Goal: Task Accomplishment & Management: Use online tool/utility

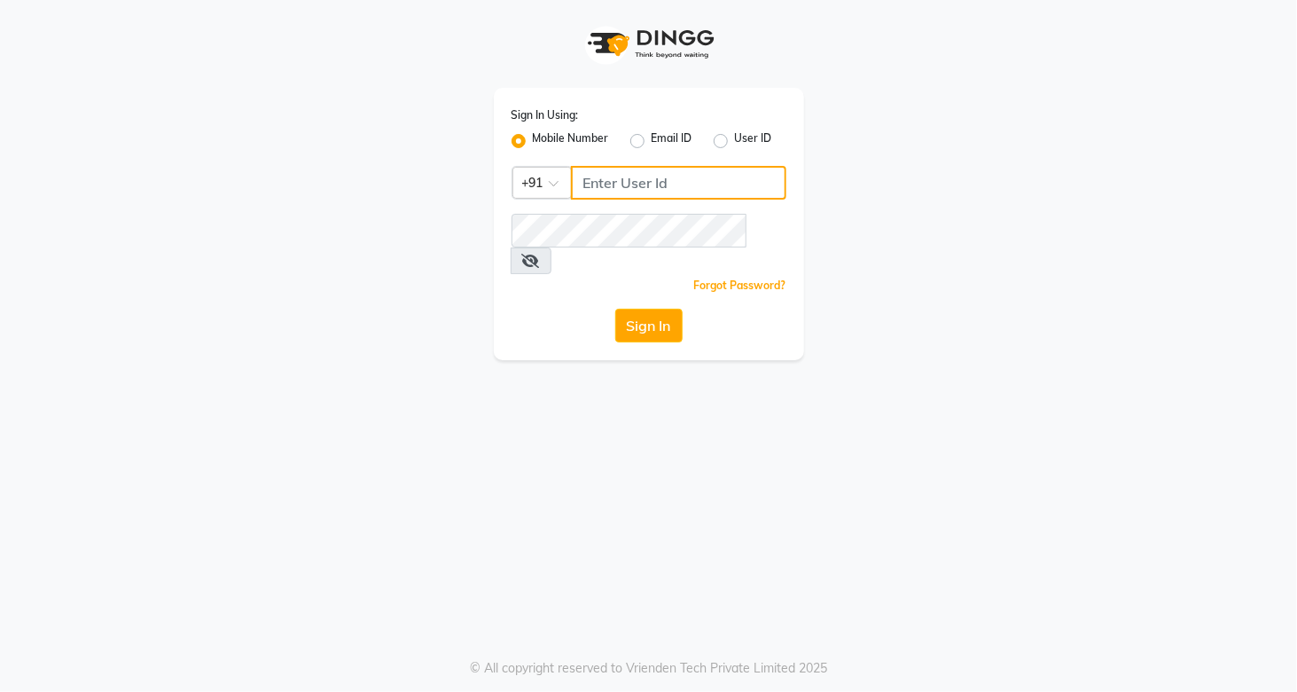
click at [618, 171] on input "Username" at bounding box center [678, 183] width 215 height 34
type input "9820855876"
click at [640, 309] on button "Sign In" at bounding box center [648, 326] width 67 height 34
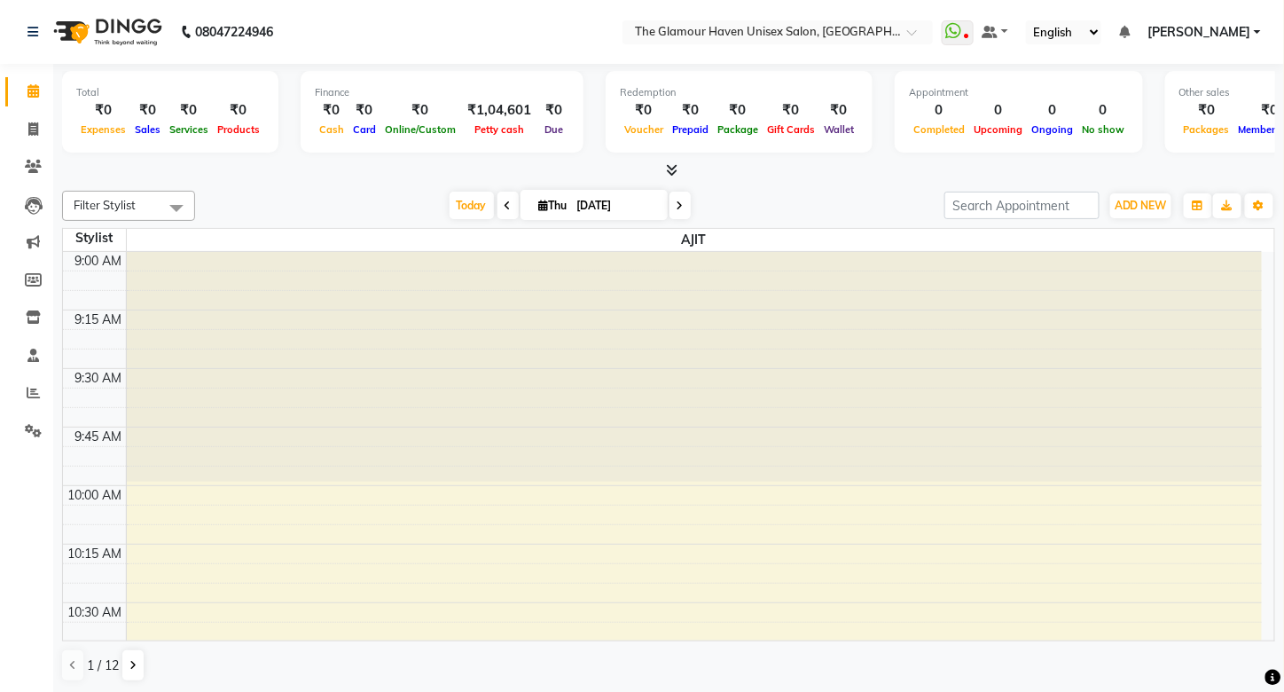
click at [264, 180] on div "Total ₹0 Expenses ₹0 Sales ₹0 Services ₹0 Products Finance ₹0 Cash ₹0 Card ₹0 O…" at bounding box center [668, 378] width 1231 height 629
click at [25, 397] on span at bounding box center [33, 393] width 31 height 20
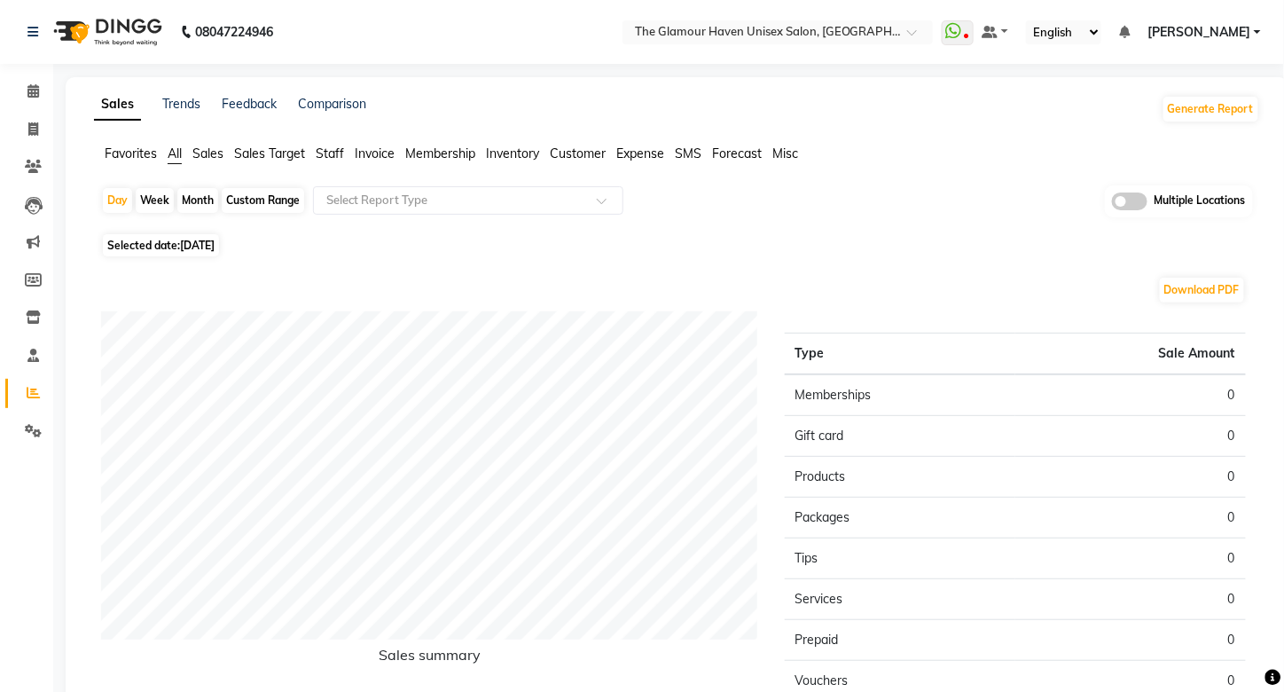
click at [207, 191] on div "Month" at bounding box center [197, 200] width 41 height 25
select select "9"
select select "2025"
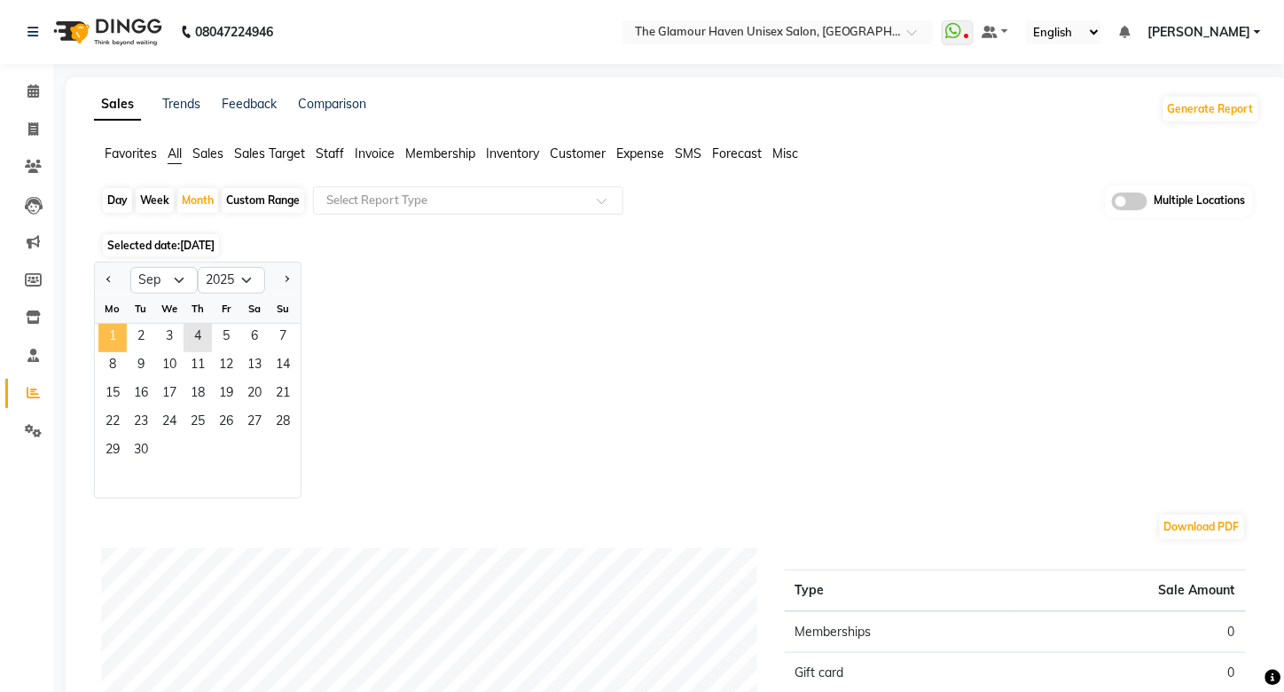
click at [121, 333] on span "1" at bounding box center [112, 338] width 28 height 28
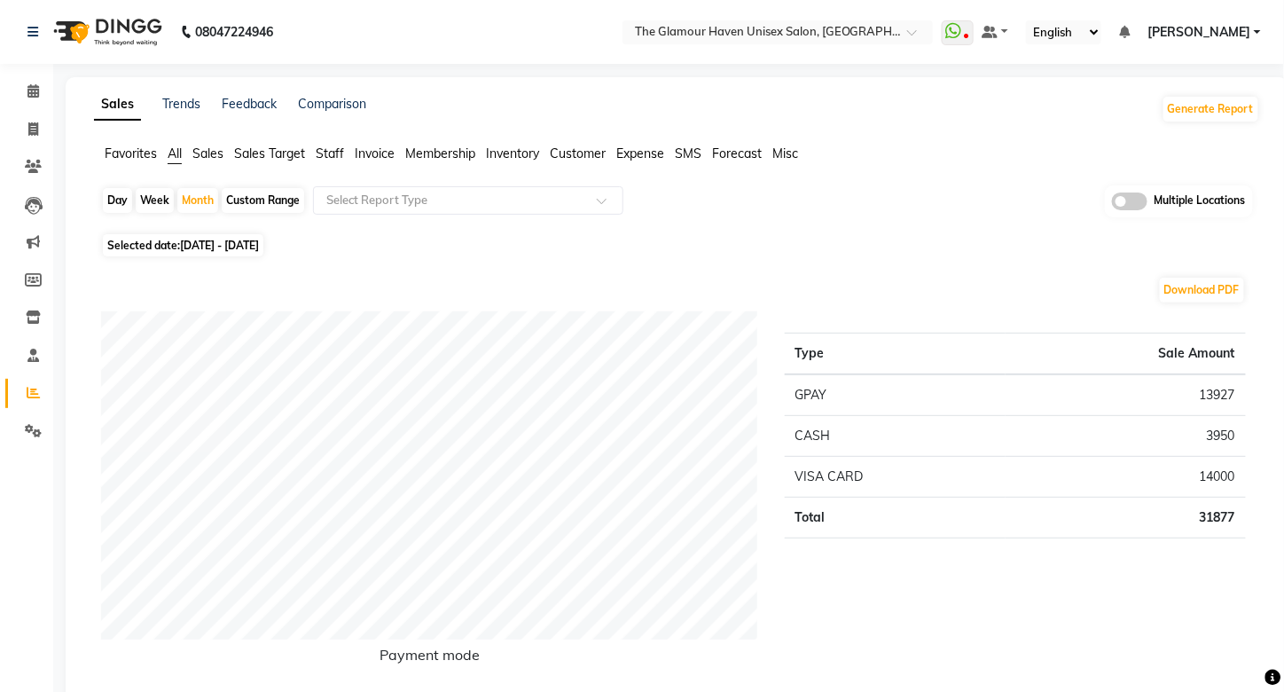
click at [326, 153] on span "Staff" at bounding box center [330, 153] width 28 height 16
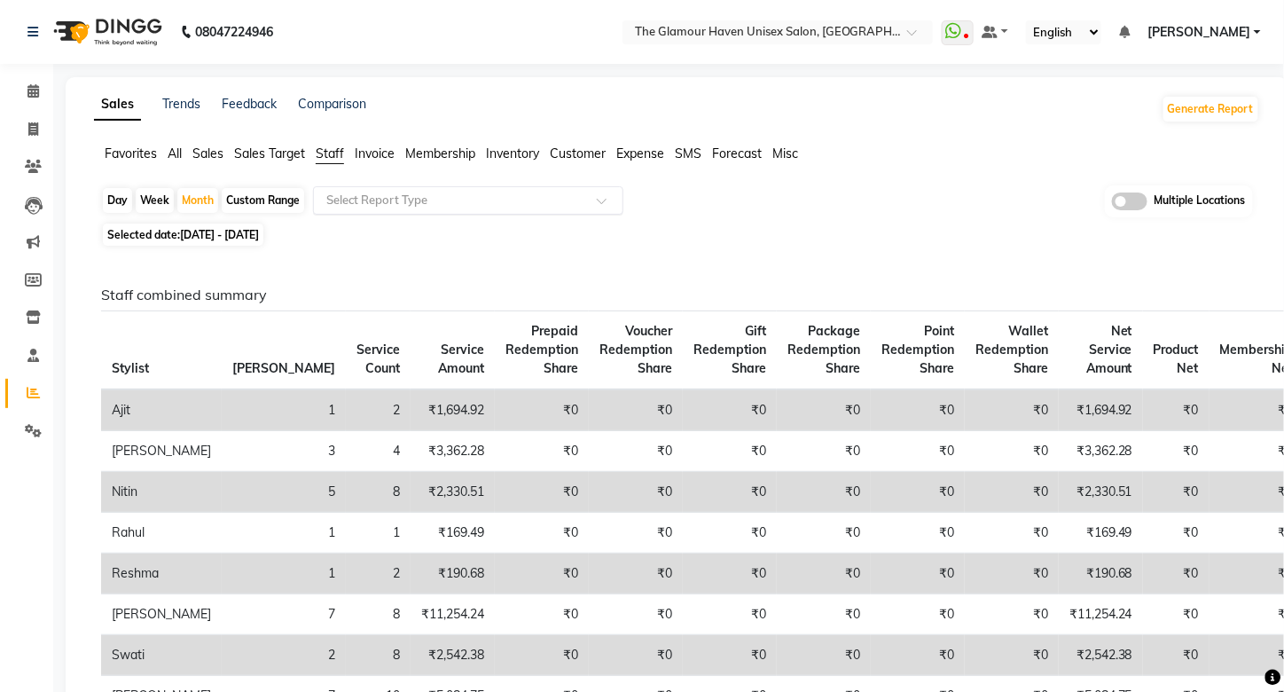
click at [600, 200] on span at bounding box center [608, 206] width 22 height 18
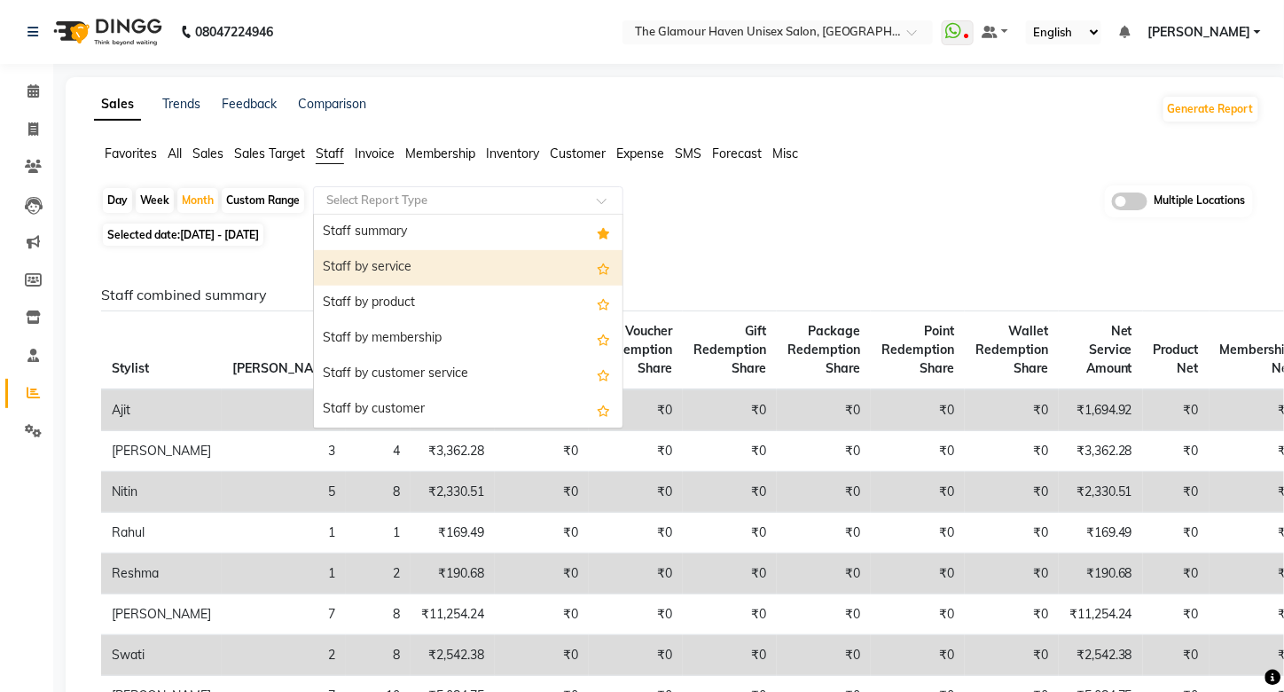
click at [380, 268] on div "Staff by service" at bounding box center [468, 267] width 309 height 35
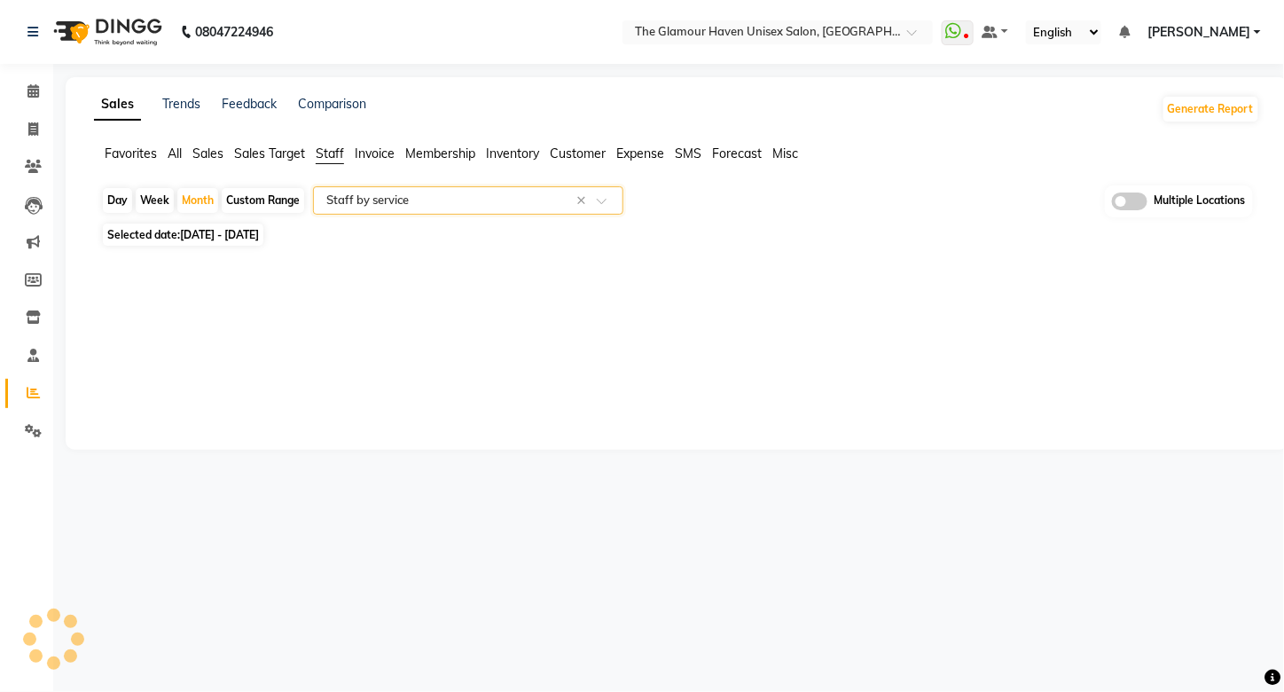
select select "full_report"
select select "csv"
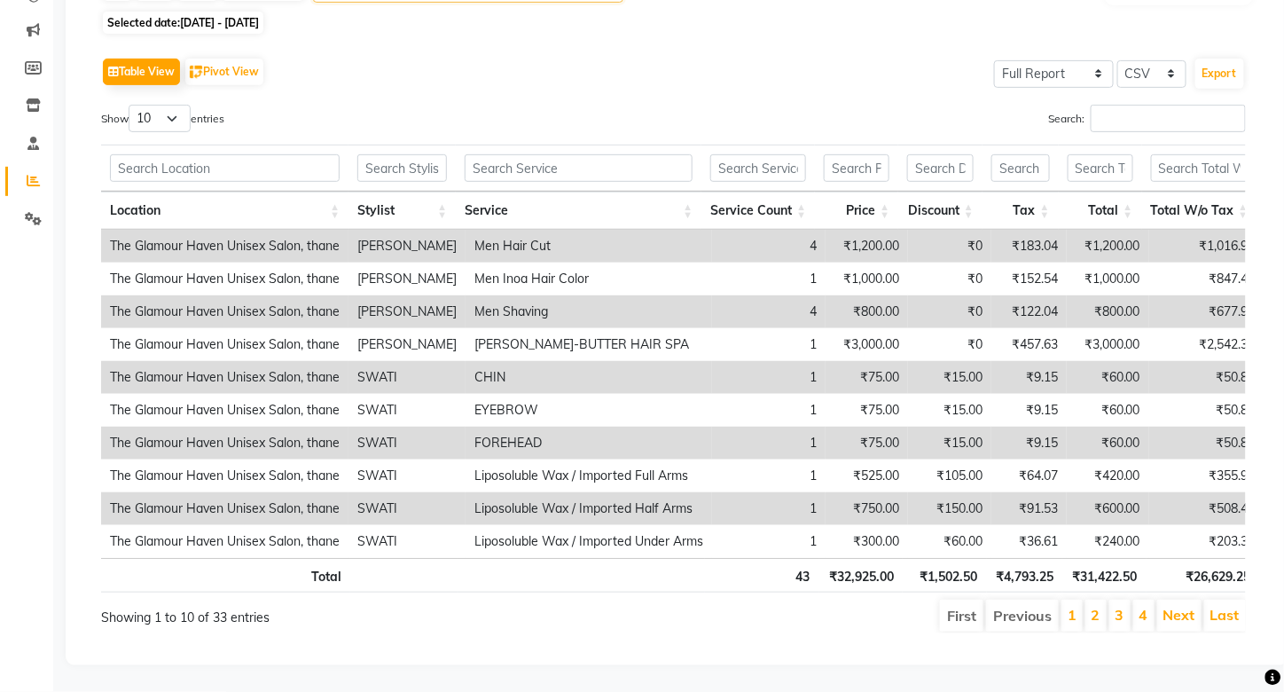
scroll to position [234, 0]
click at [1185, 606] on link "Next" at bounding box center [1179, 615] width 32 height 18
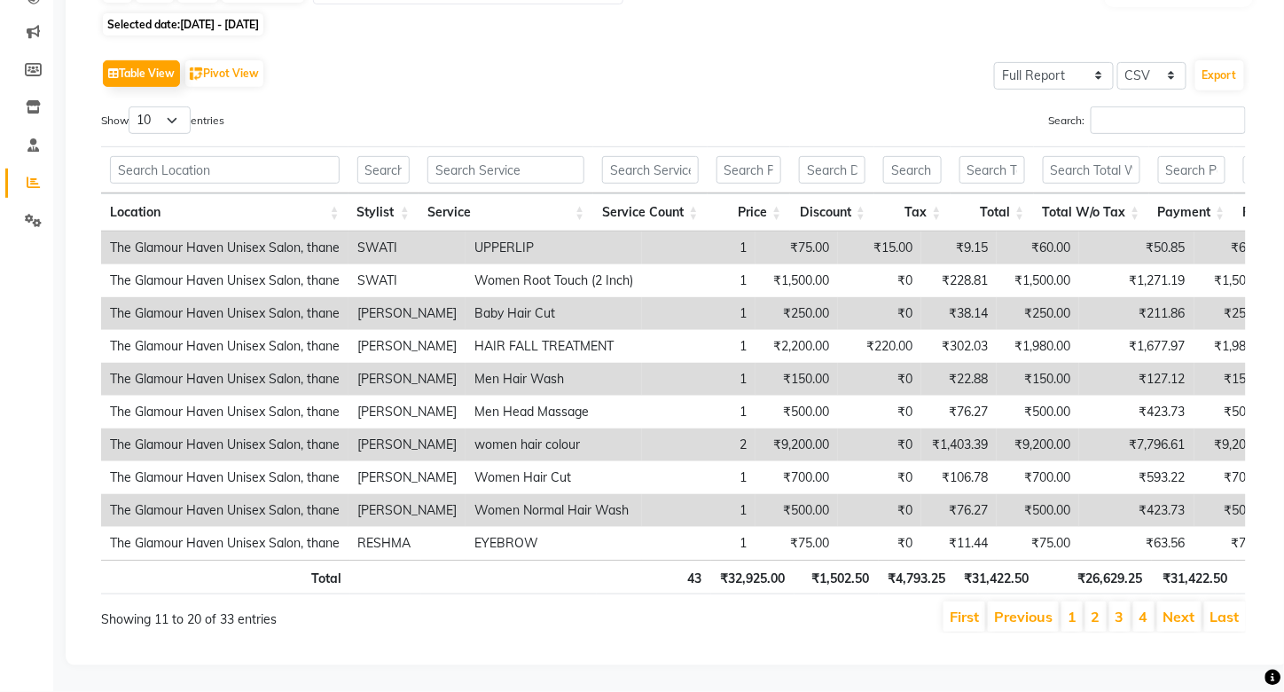
scroll to position [232, 0]
click at [1185, 607] on link "Next" at bounding box center [1179, 616] width 32 height 18
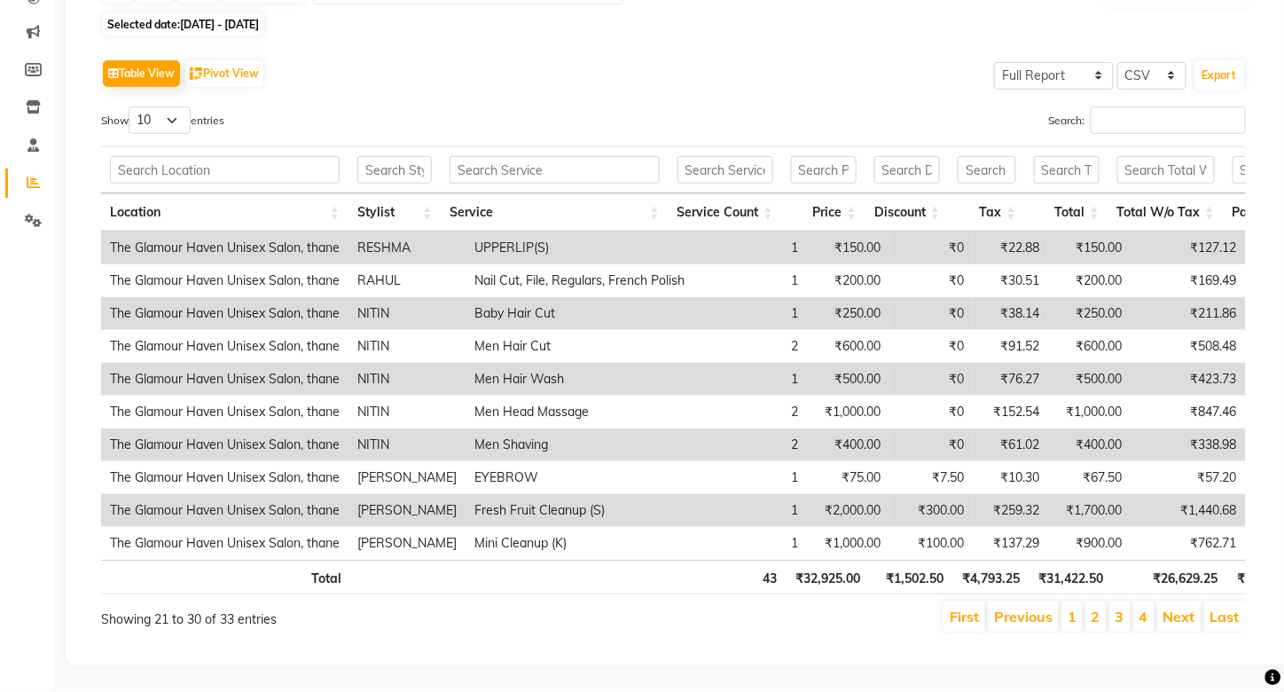
click at [1185, 607] on link "Next" at bounding box center [1179, 616] width 32 height 18
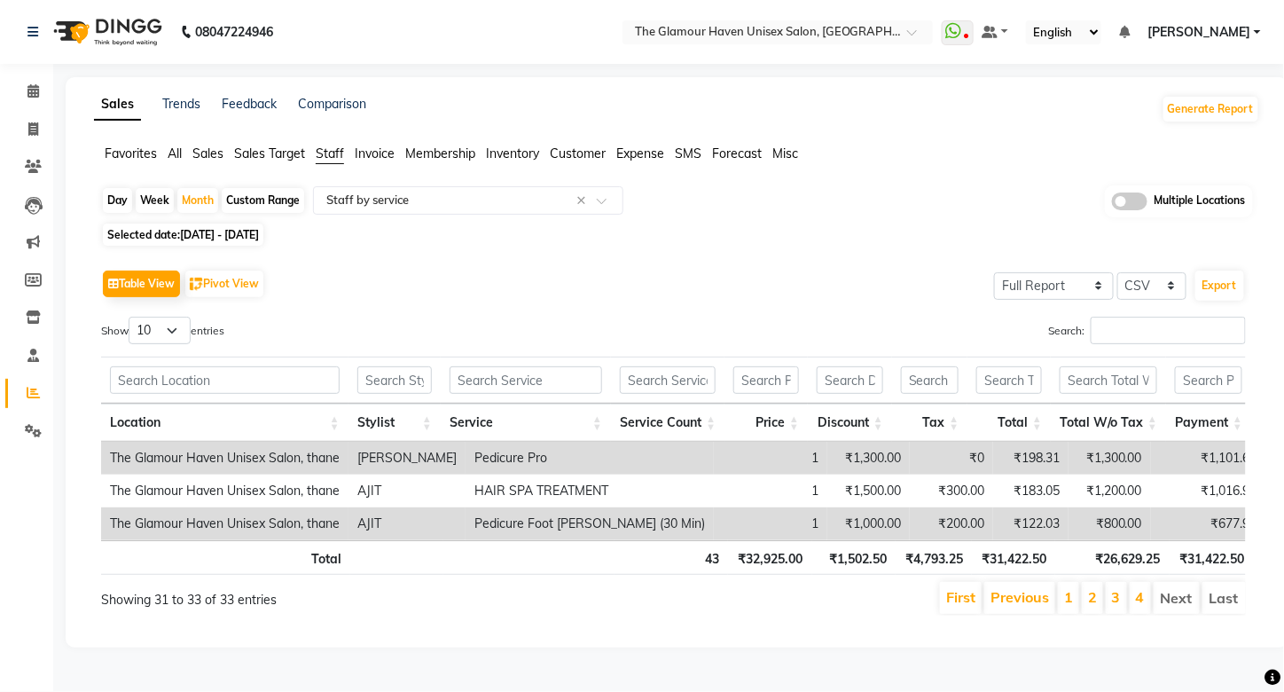
click at [908, 209] on div "Day Week Month Custom Range Select Report Type × Staff by service × Multiple Lo…" at bounding box center [677, 201] width 1152 height 33
click at [916, 229] on div "Selected date: [DATE] - [DATE]" at bounding box center [680, 234] width 1159 height 19
